Goal: Task Accomplishment & Management: Use online tool/utility

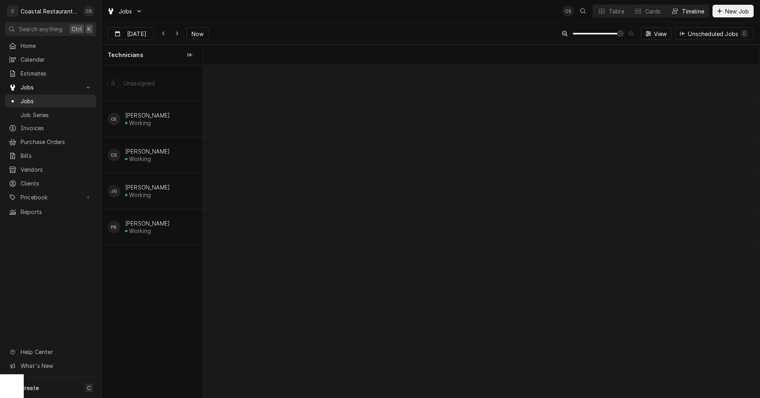
scroll to position [0, 11082]
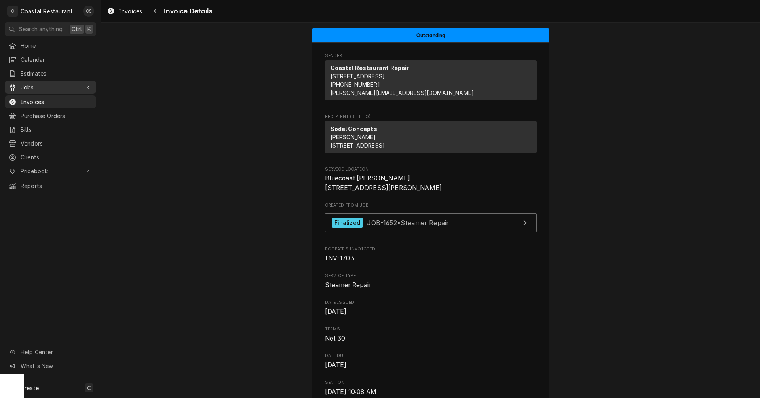
drag, startPoint x: 0, startPoint y: 0, endPoint x: 44, endPoint y: 80, distance: 90.9
click at [44, 81] on link "Jobs" at bounding box center [50, 87] width 91 height 13
click at [44, 97] on span "Jobs" at bounding box center [57, 101] width 72 height 8
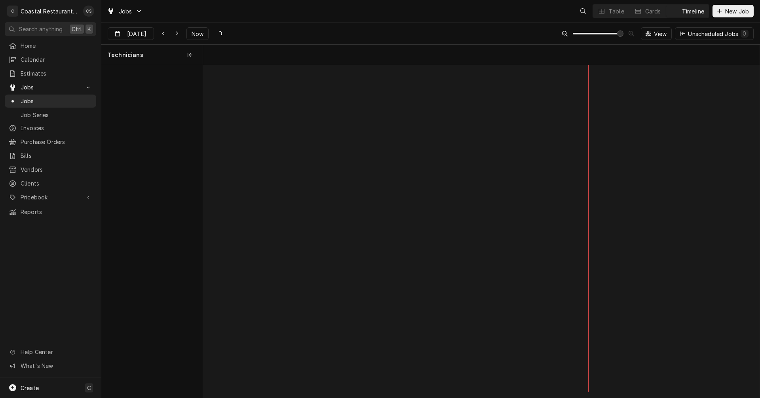
scroll to position [0, 11034]
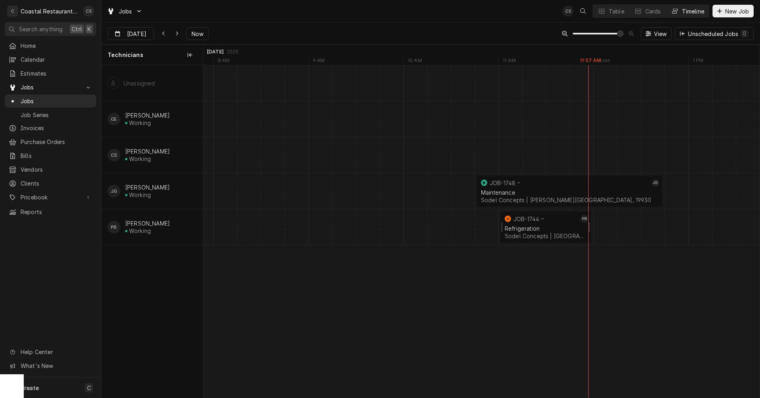
click at [534, 228] on div "Refrigeration" at bounding box center [546, 228] width 82 height 7
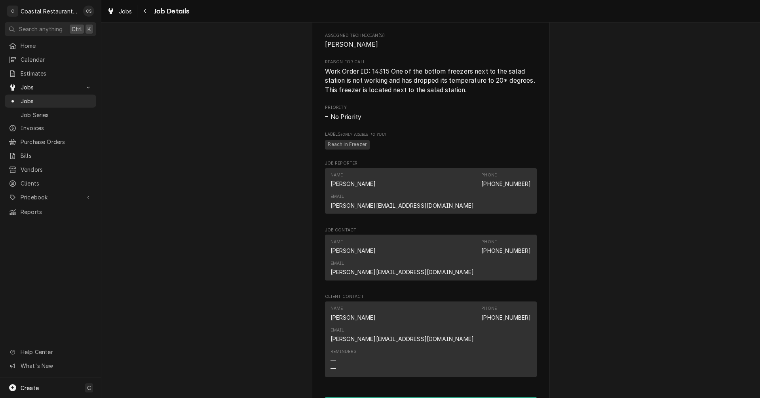
scroll to position [515, 0]
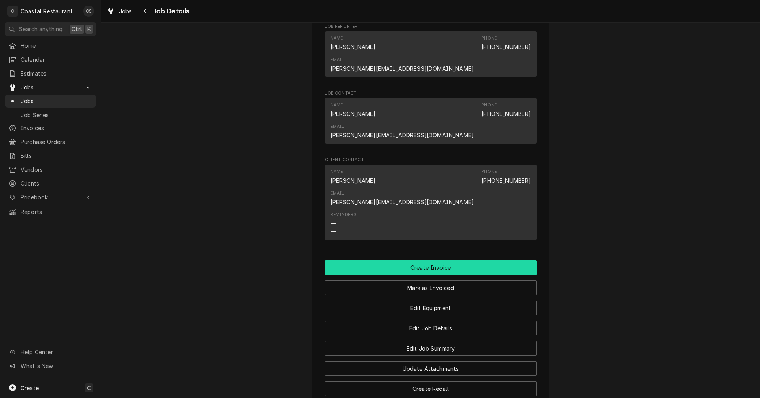
click at [427, 260] on button "Create Invoice" at bounding box center [431, 267] width 212 height 15
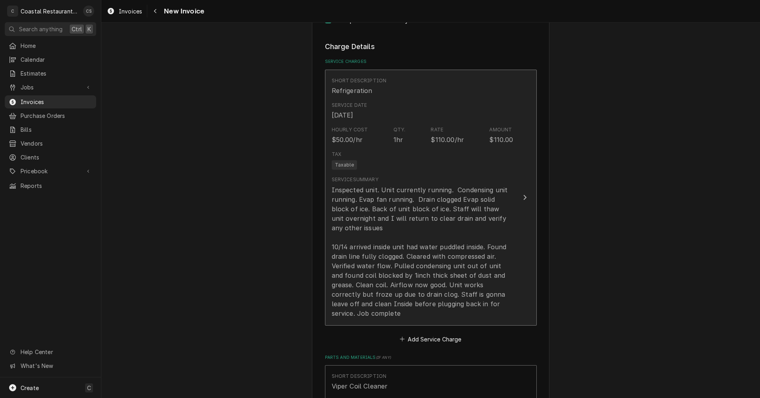
scroll to position [792, 0]
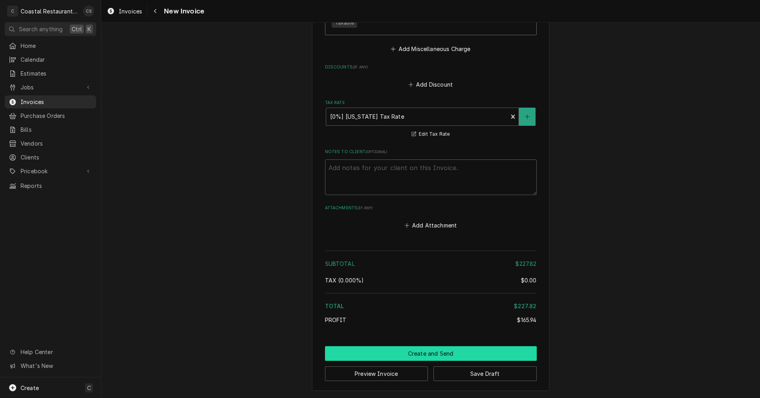
click at [428, 355] on button "Create and Send" at bounding box center [431, 353] width 212 height 15
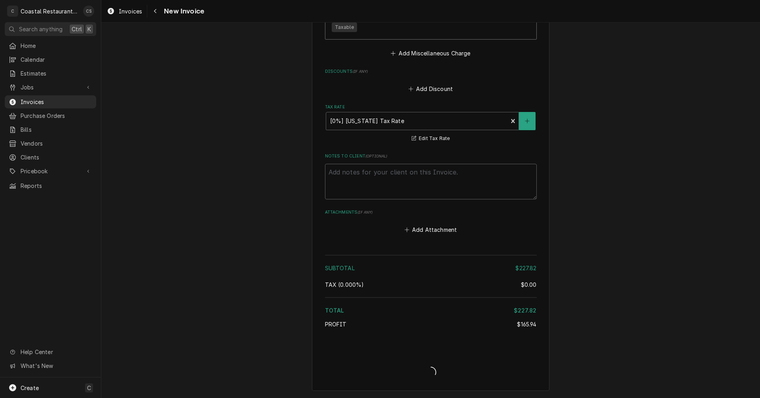
type textarea "x"
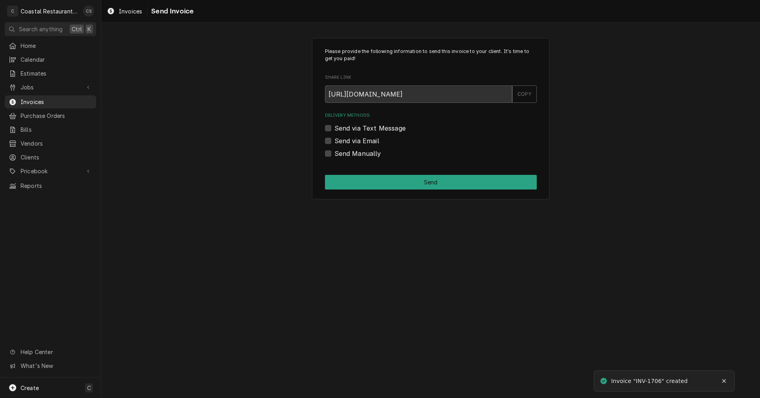
drag, startPoint x: 328, startPoint y: 139, endPoint x: 335, endPoint y: 143, distance: 8.4
click at [334, 139] on label "Send via Email" at bounding box center [356, 141] width 45 height 10
click at [334, 139] on input "Send via Email" at bounding box center [440, 144] width 212 height 17
checkbox input "true"
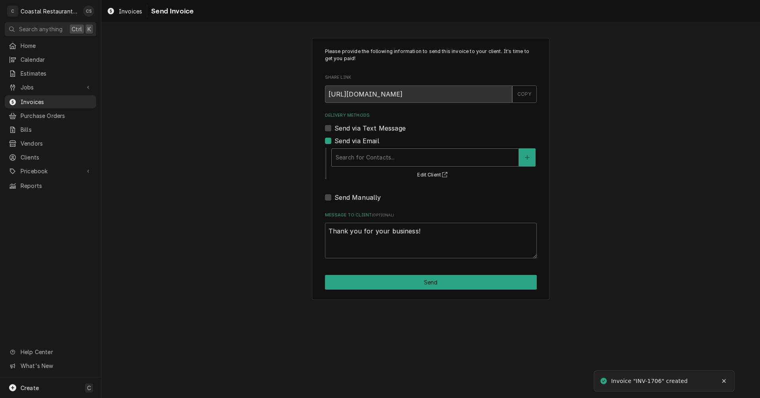
click at [362, 157] on div "Delivery Methods" at bounding box center [425, 157] width 179 height 14
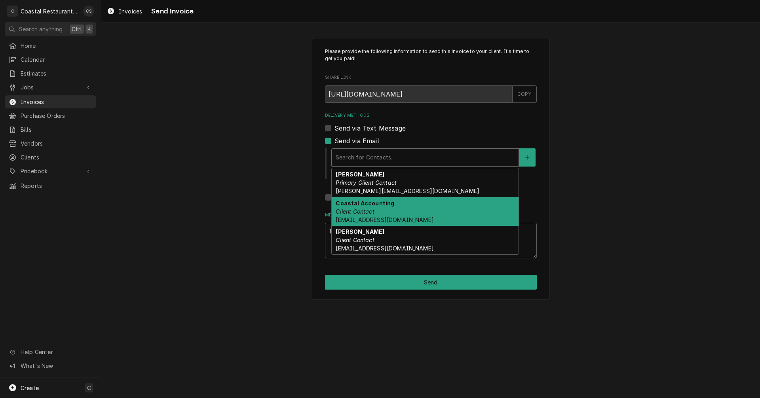
click at [361, 211] on em "Client Contact" at bounding box center [355, 211] width 38 height 7
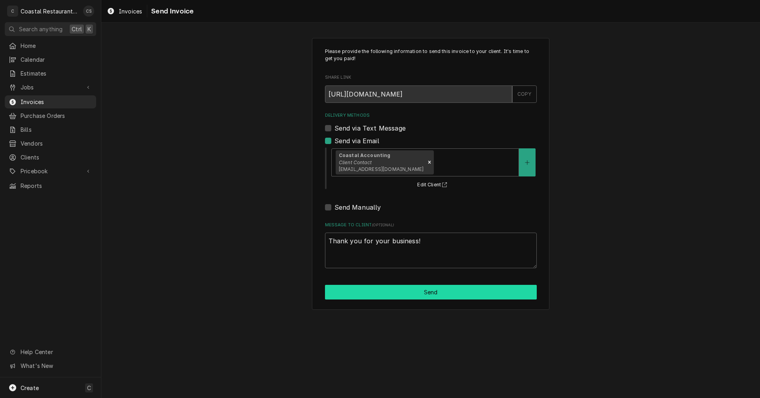
click at [414, 293] on button "Send" at bounding box center [431, 292] width 212 height 15
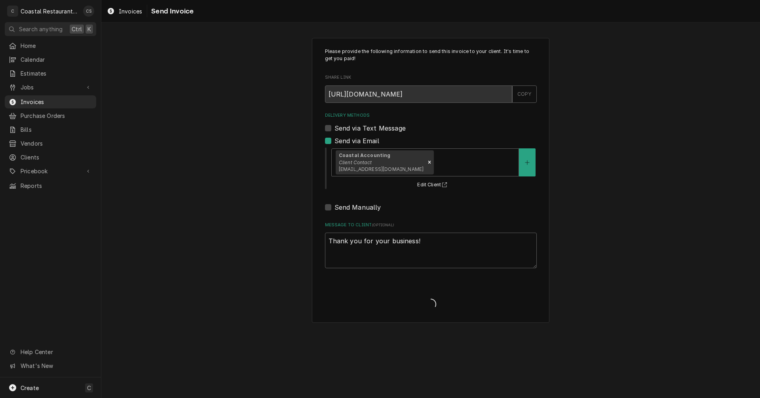
type textarea "x"
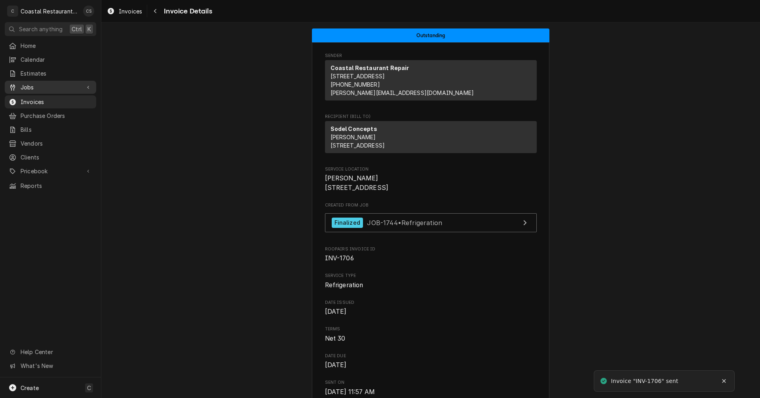
click at [44, 89] on div "Jobs" at bounding box center [50, 87] width 88 height 10
click at [42, 103] on link "Jobs" at bounding box center [50, 101] width 91 height 13
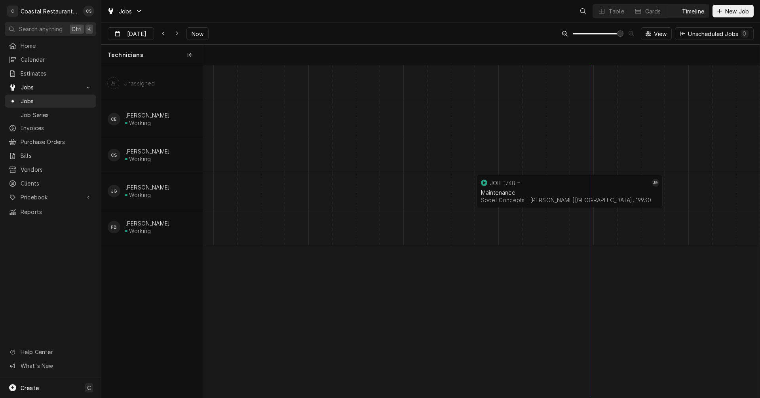
scroll to position [0, 11034]
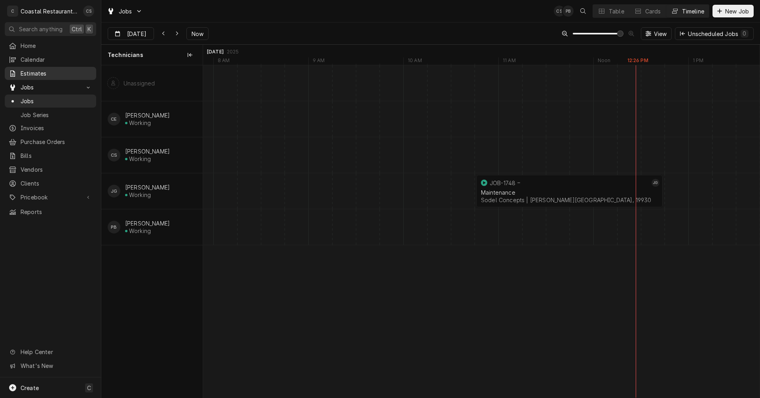
click at [40, 74] on span "Estimates" at bounding box center [57, 73] width 72 height 8
